Goal: Information Seeking & Learning: Find contact information

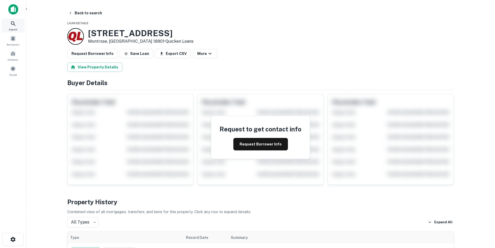
click at [10, 21] on icon at bounding box center [13, 24] width 6 height 6
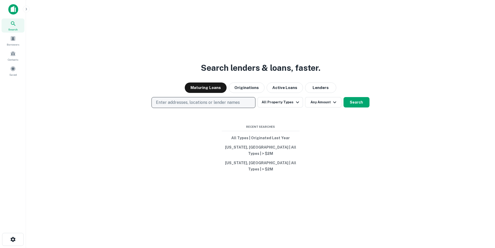
click at [193, 108] on button "Enter addresses, locations or lender names" at bounding box center [203, 102] width 104 height 11
type input "**********"
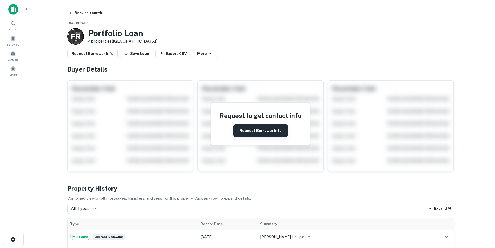
click at [246, 130] on button "Request Borrower Info" at bounding box center [260, 130] width 55 height 12
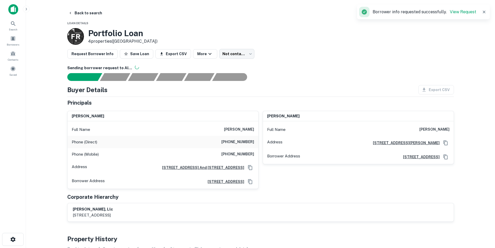
click at [240, 125] on div "Full Name mike engelman" at bounding box center [163, 129] width 191 height 12
click at [240, 127] on h6 "mike engelman" at bounding box center [239, 129] width 30 height 6
copy h6 "mike engelman"
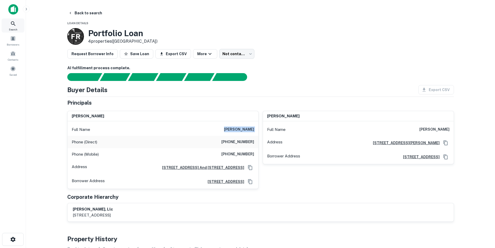
click at [17, 24] on div "Search" at bounding box center [13, 25] width 23 height 14
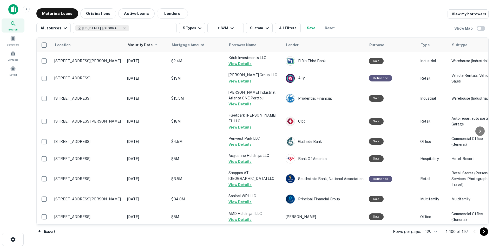
scroll to position [1269, 0]
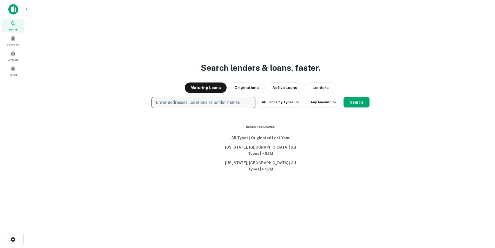
click at [179, 105] on p "Enter addresses, locations or lender names" at bounding box center [198, 102] width 84 height 6
type input "**********"
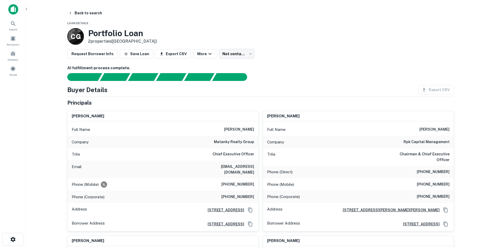
click at [235, 194] on h6 "(312) 337-1001" at bounding box center [237, 197] width 33 height 6
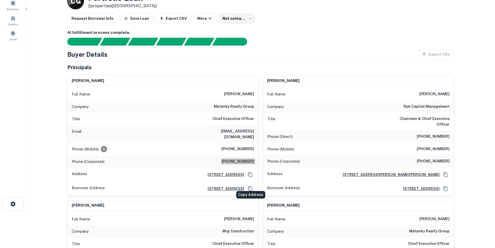
scroll to position [26, 0]
